Goal: Task Accomplishment & Management: Manage account settings

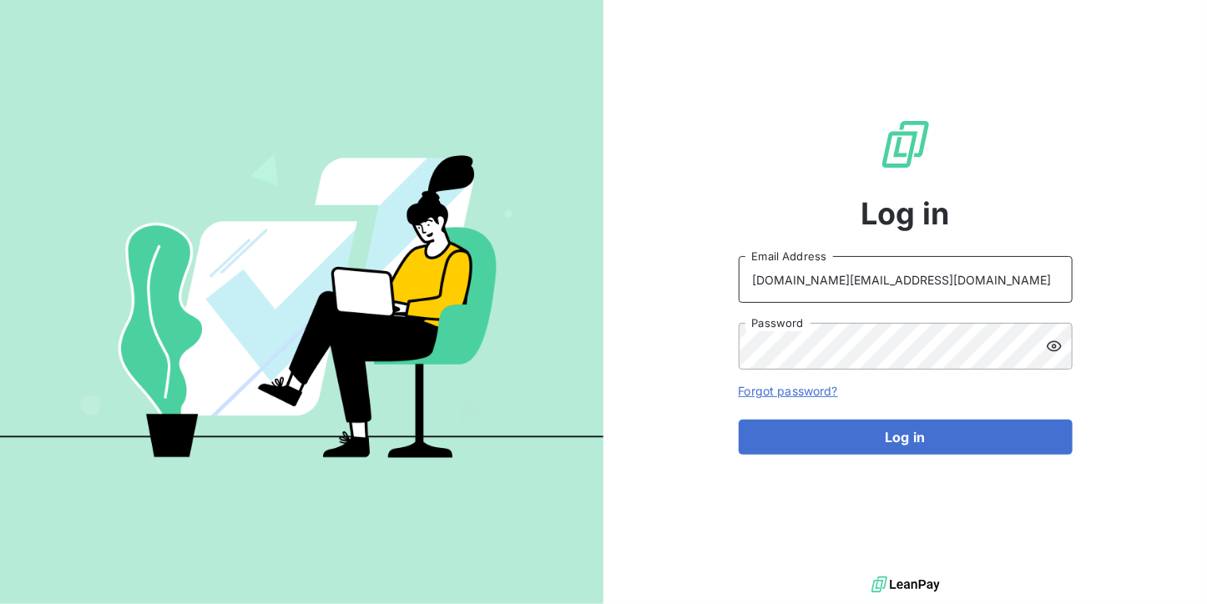
type input "[EMAIL_ADDRESS][DOMAIN_NAME]"
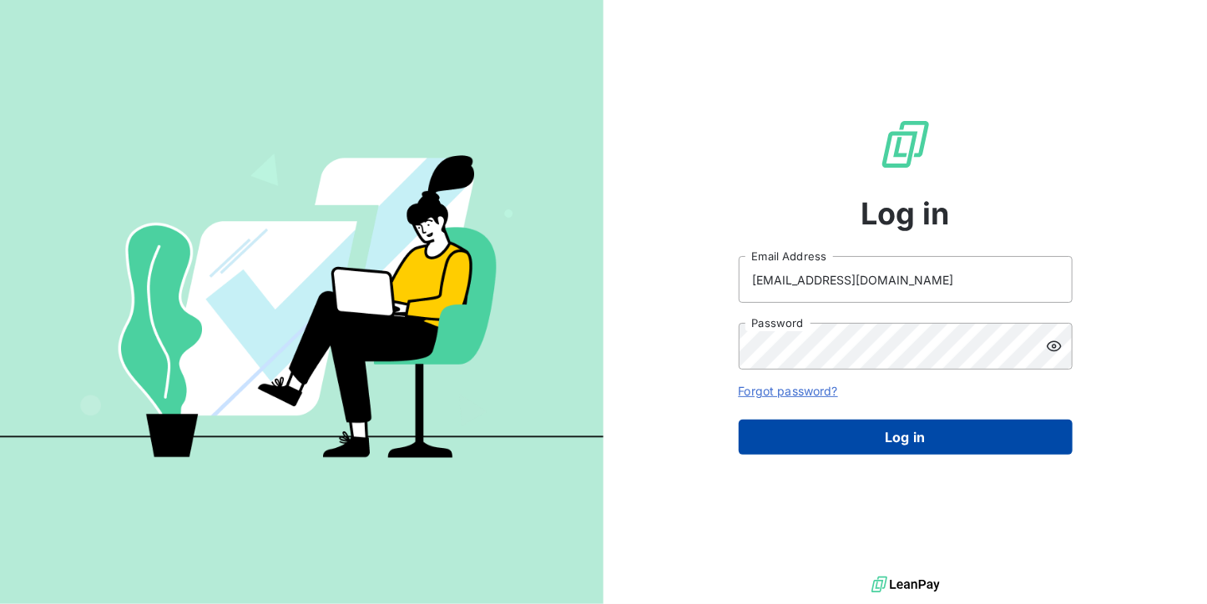
click at [865, 431] on button "Log in" at bounding box center [906, 437] width 334 height 35
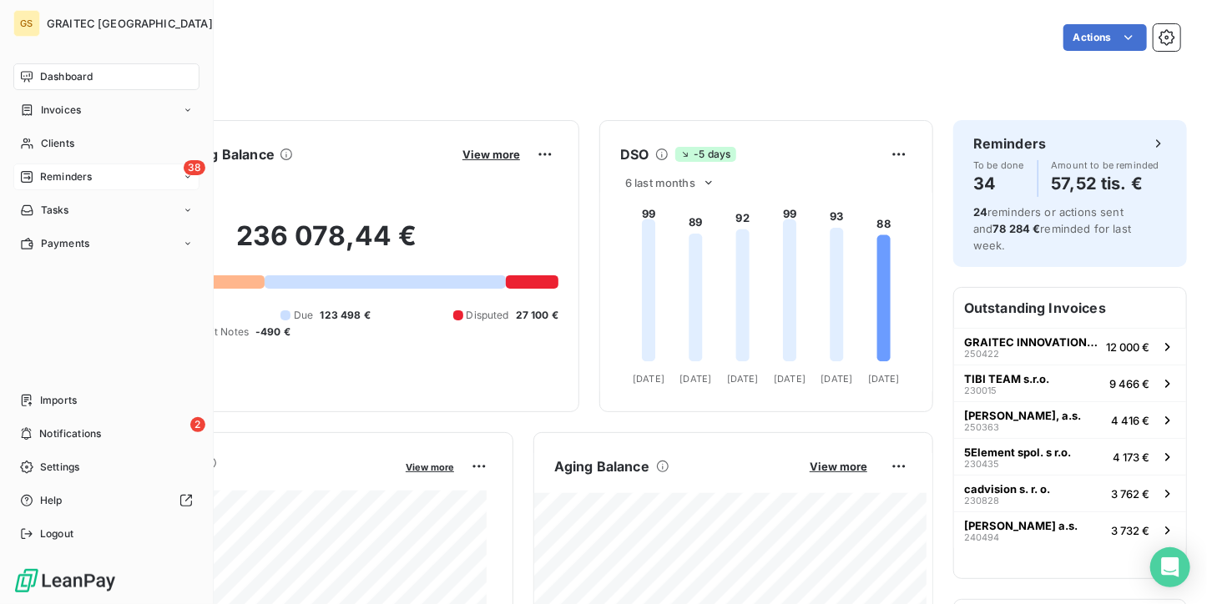
click at [46, 183] on span "Reminders" at bounding box center [66, 176] width 52 height 15
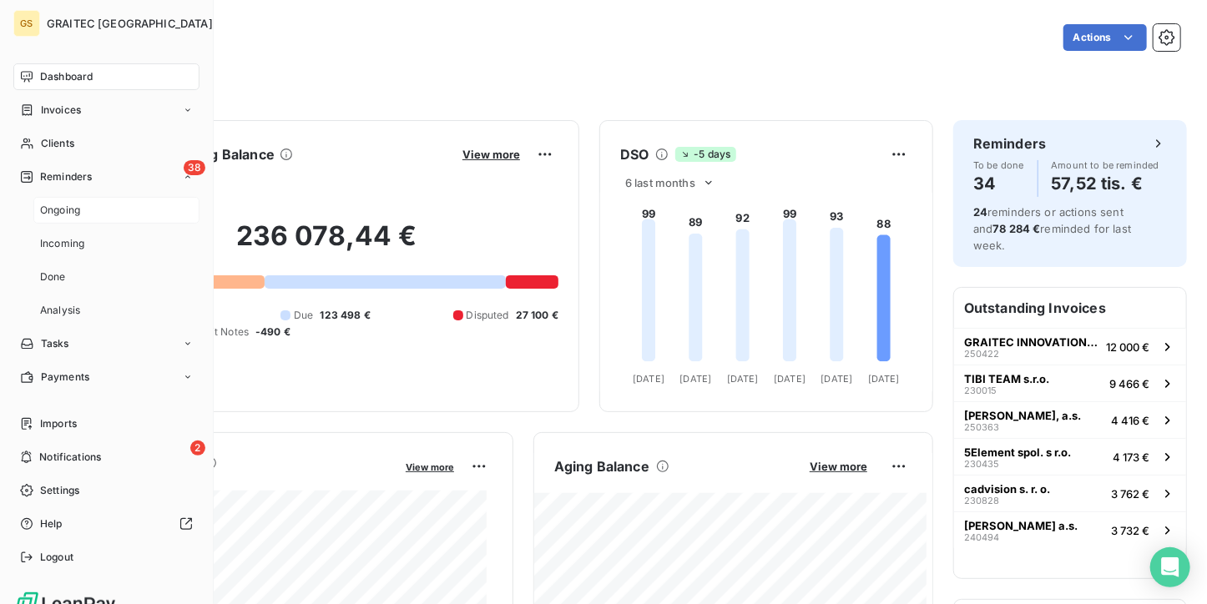
click at [58, 202] on div "Ongoing" at bounding box center [116, 210] width 166 height 27
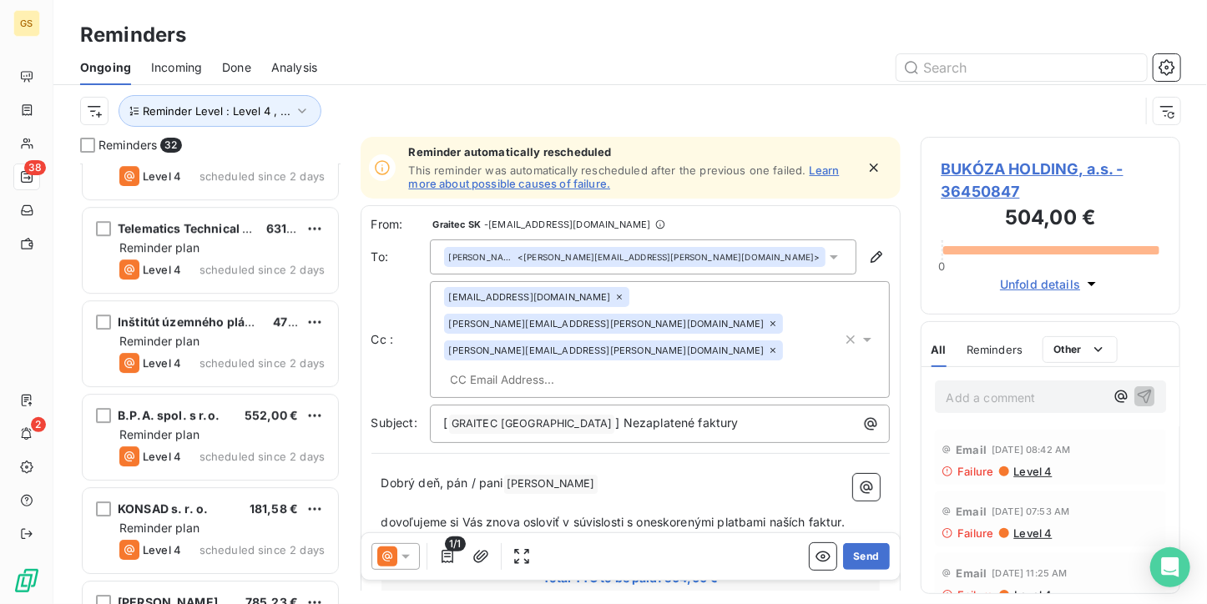
scroll to position [2551, 0]
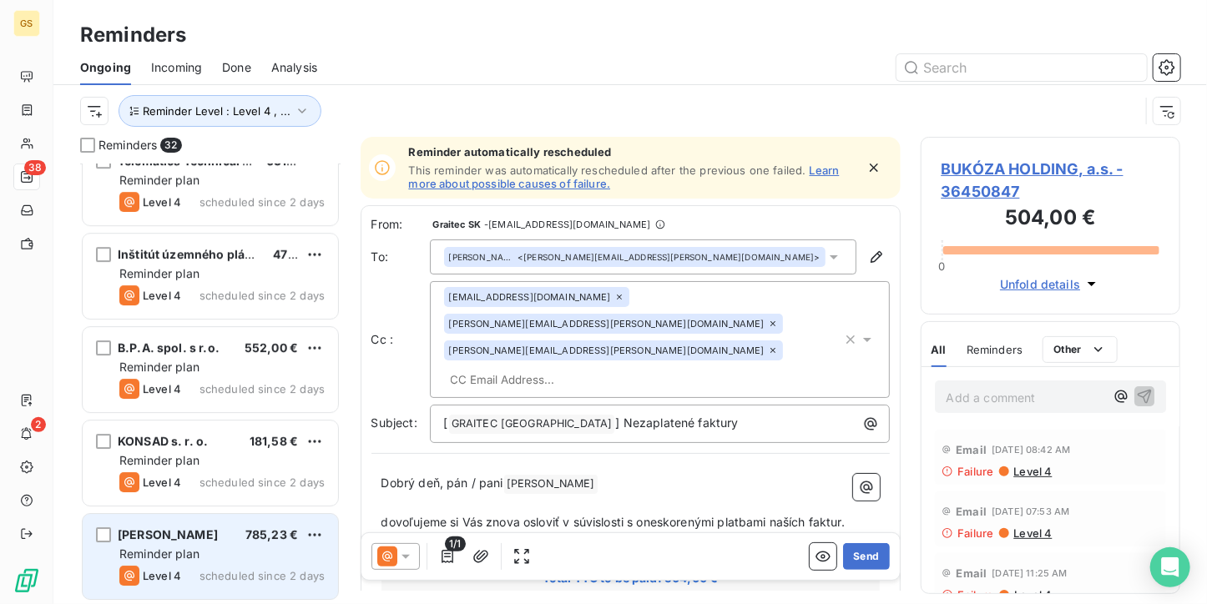
click at [219, 547] on div "Reminder plan" at bounding box center [221, 554] width 205 height 17
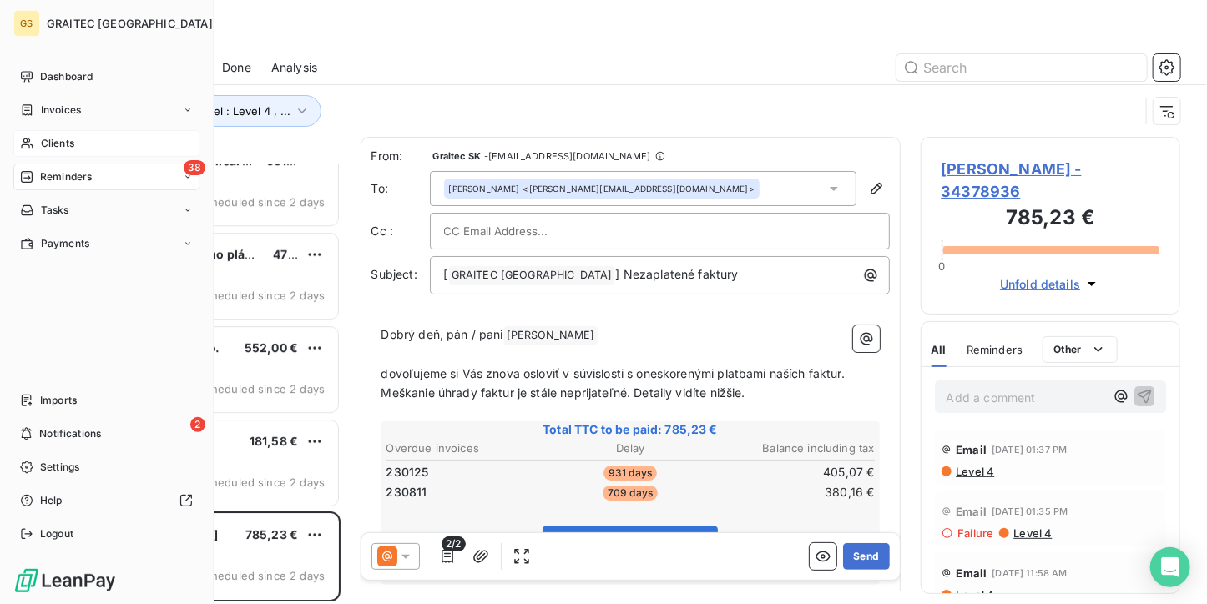
click at [57, 135] on div "Clients" at bounding box center [106, 143] width 186 height 27
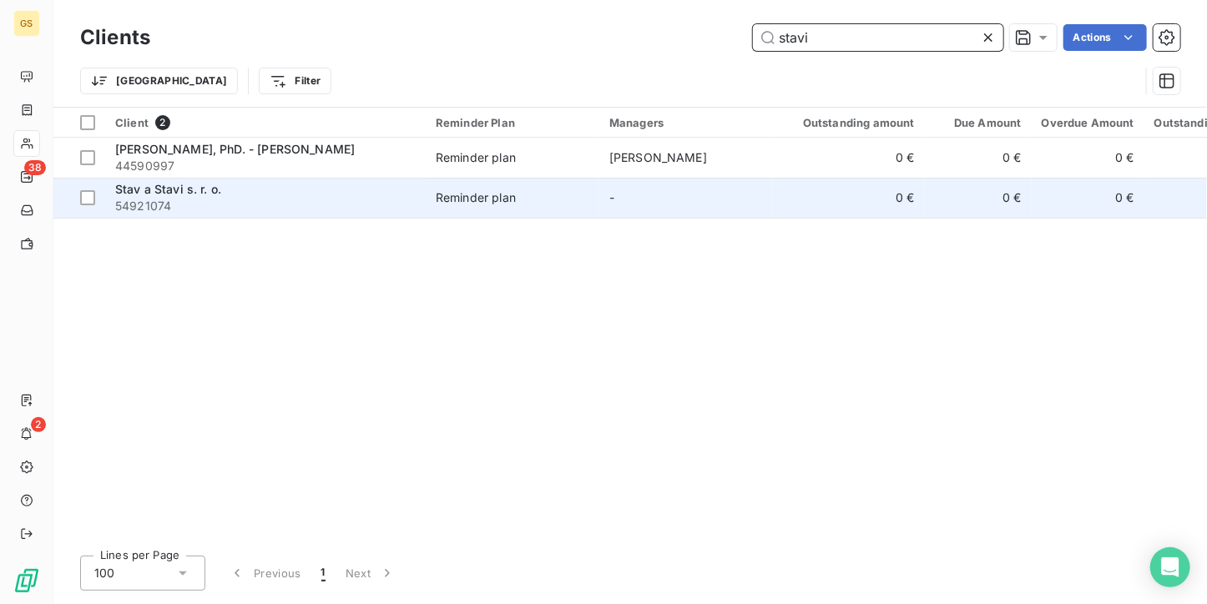
type input "stavi"
click at [340, 200] on span "54921074" at bounding box center [265, 206] width 300 height 17
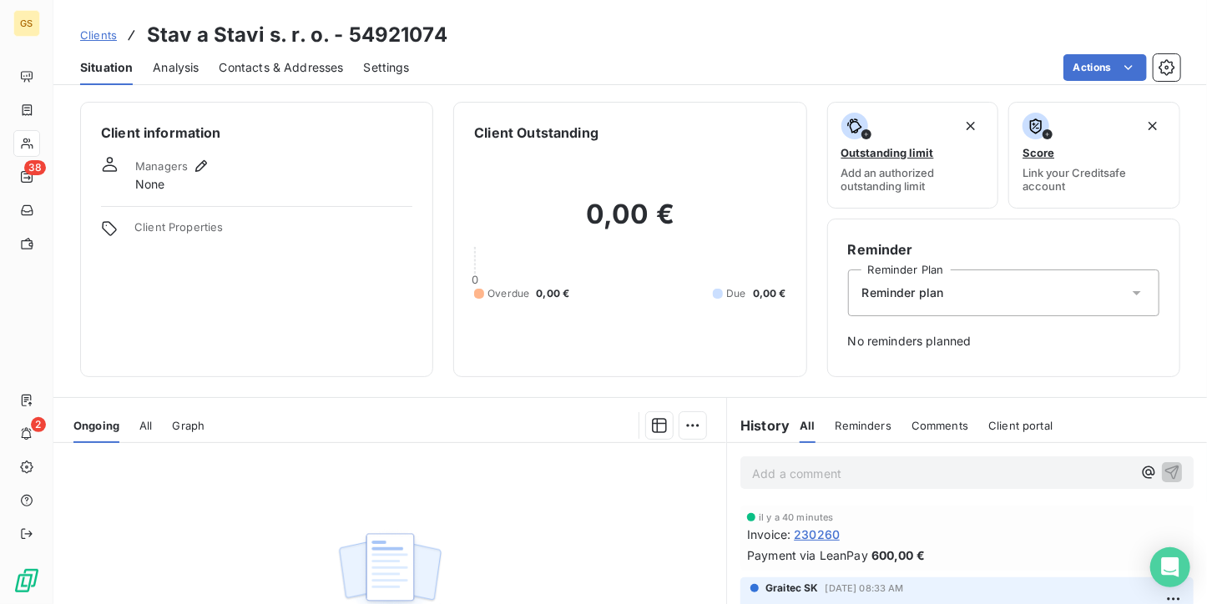
click at [861, 425] on span "Reminders" at bounding box center [863, 425] width 56 height 13
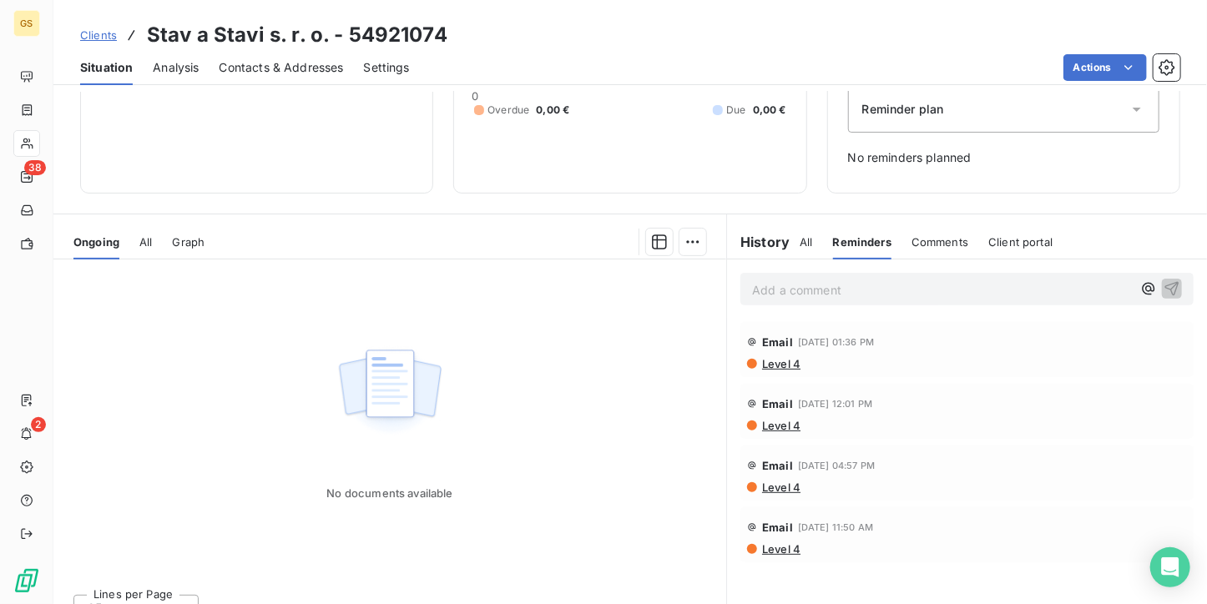
scroll to position [16, 0]
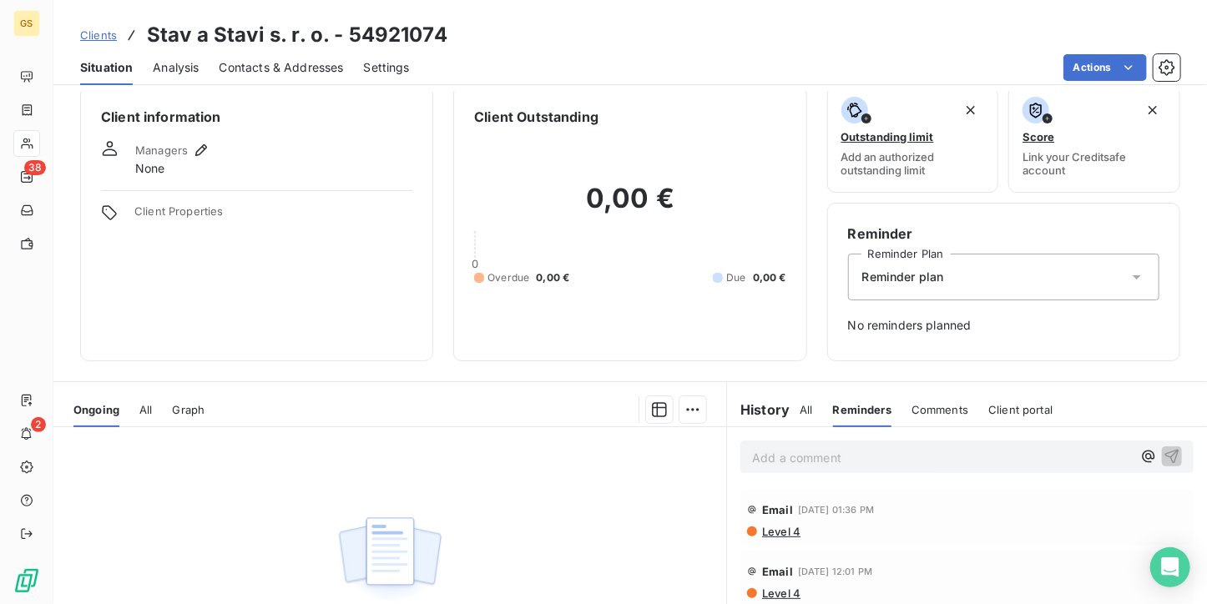
click at [800, 403] on span "All" at bounding box center [806, 409] width 13 height 13
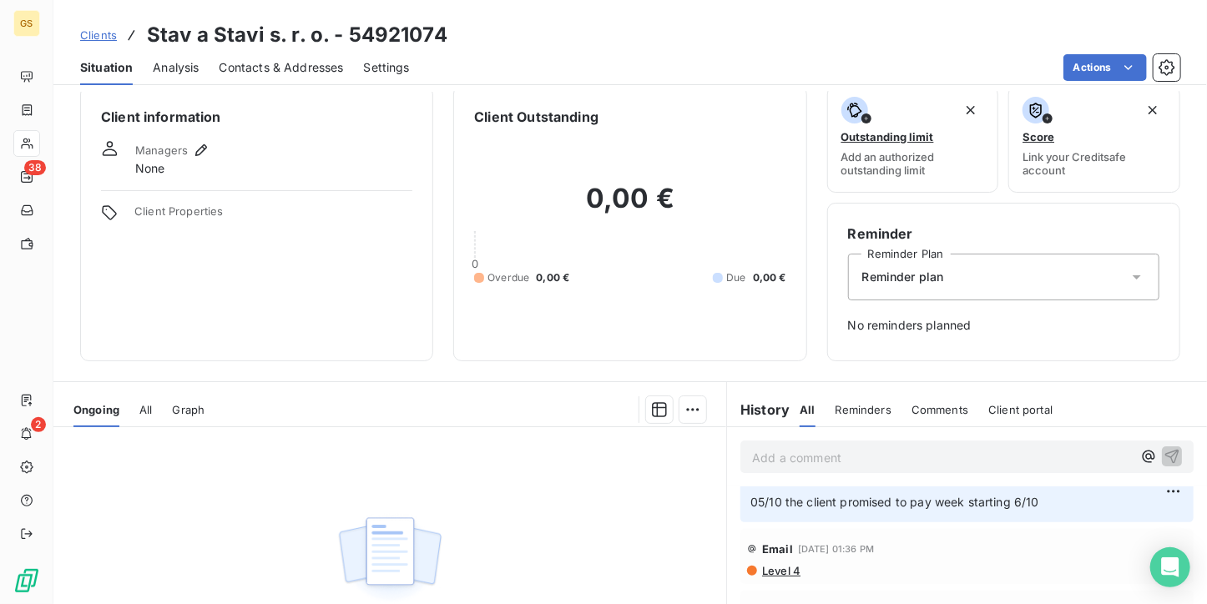
scroll to position [0, 0]
